Goal: Navigation & Orientation: Find specific page/section

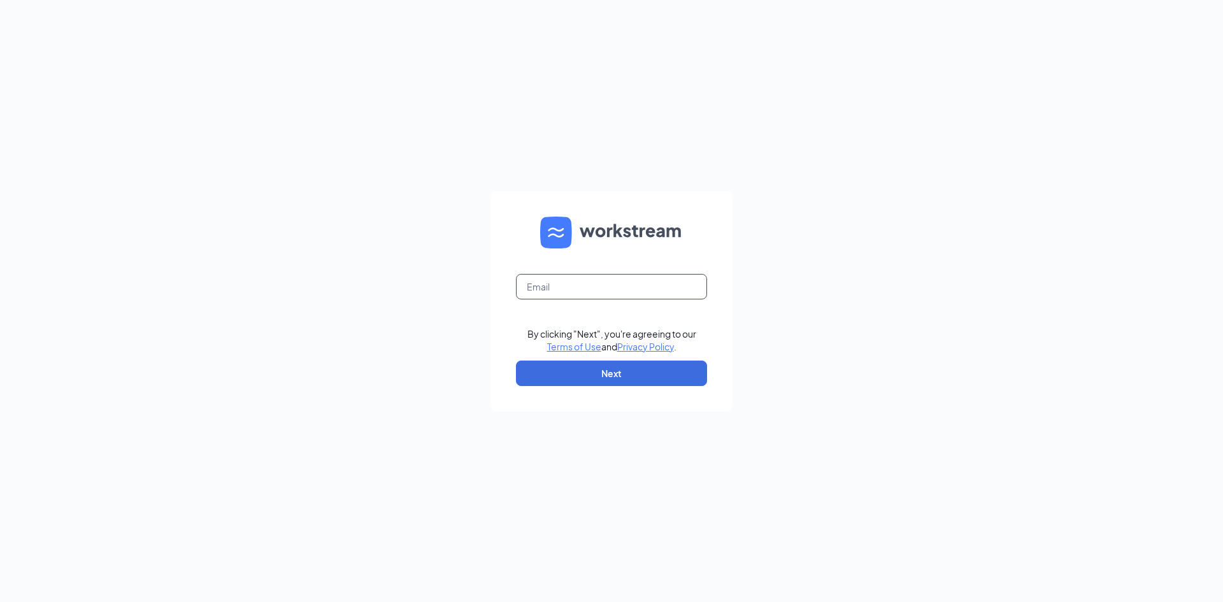
click at [630, 292] on input "text" at bounding box center [611, 286] width 191 height 25
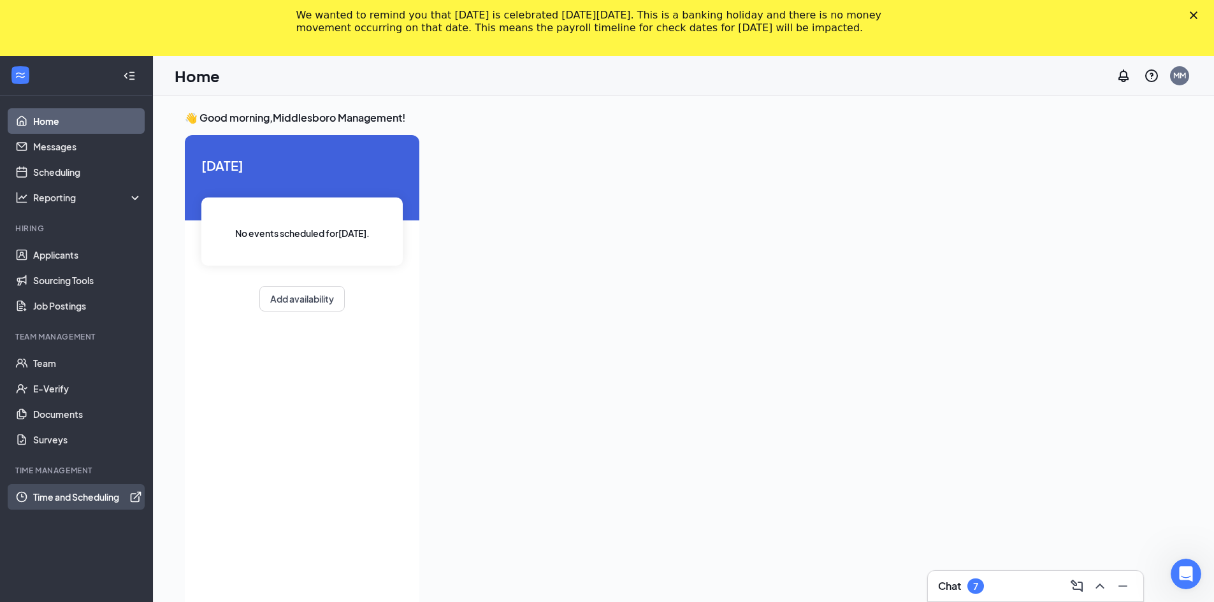
click at [71, 501] on link "Time and Scheduling" at bounding box center [87, 496] width 109 height 25
click at [33, 371] on link "Team" at bounding box center [87, 362] width 109 height 25
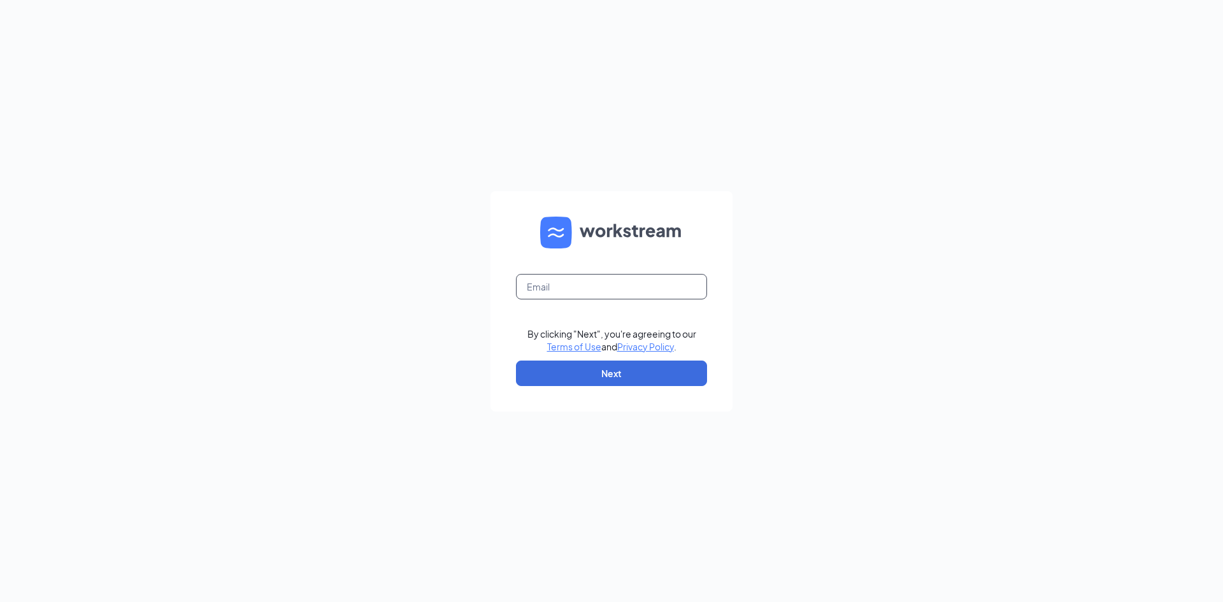
click at [611, 294] on input "text" at bounding box center [611, 286] width 191 height 25
type input "dkearley@gtcinemas.com"
click at [597, 371] on button "Next" at bounding box center [611, 373] width 191 height 25
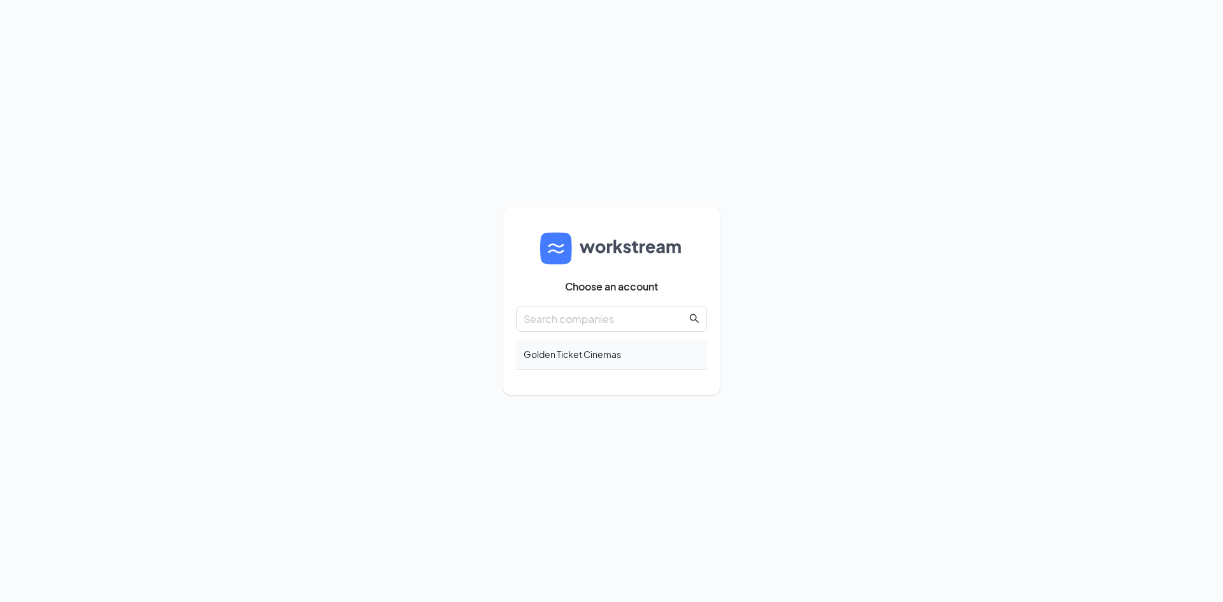
click at [591, 353] on div "Golden Ticket Cinemas" at bounding box center [611, 355] width 191 height 30
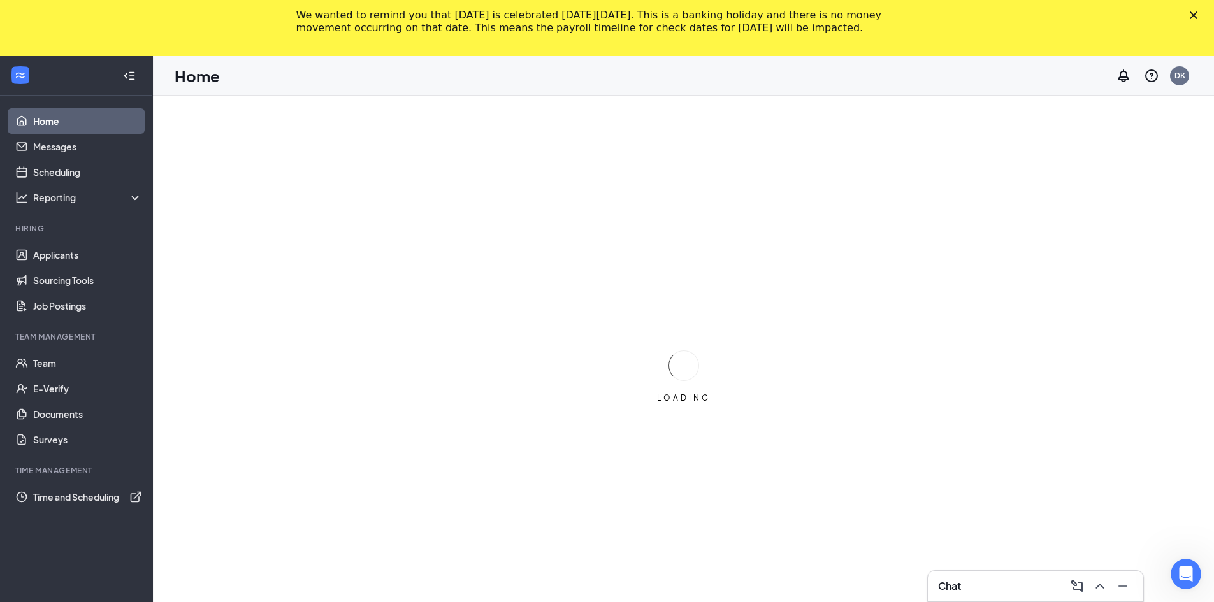
click at [1197, 16] on icon "Close" at bounding box center [1194, 15] width 8 height 8
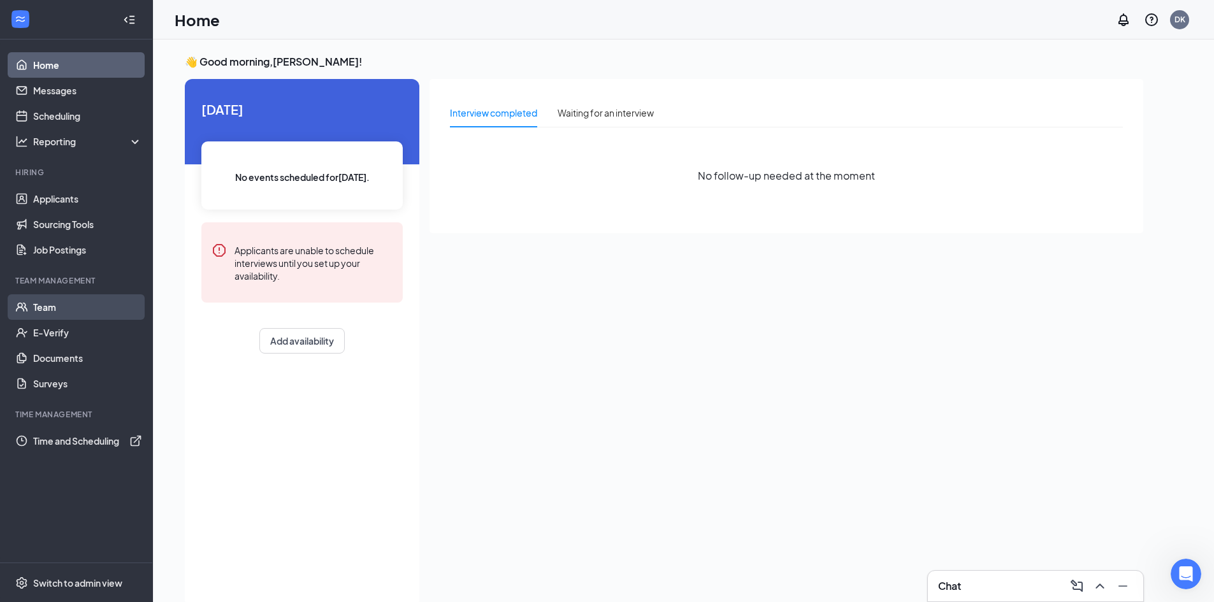
click at [40, 312] on link "Team" at bounding box center [87, 306] width 109 height 25
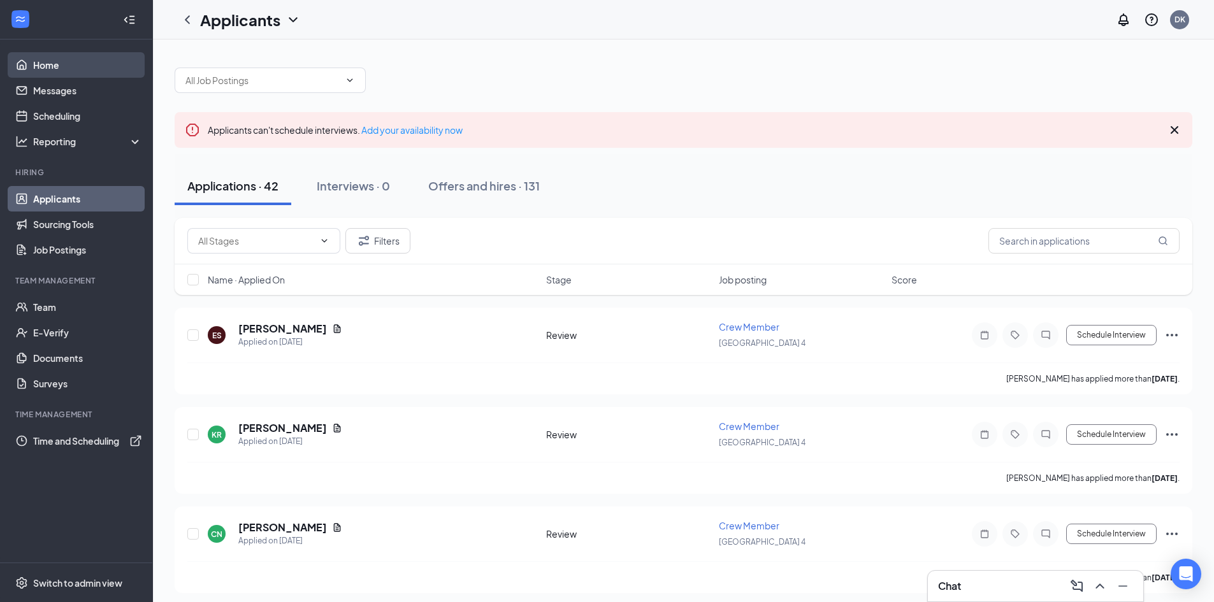
click at [56, 69] on link "Home" at bounding box center [87, 64] width 109 height 25
